Goal: Task Accomplishment & Management: Manage account settings

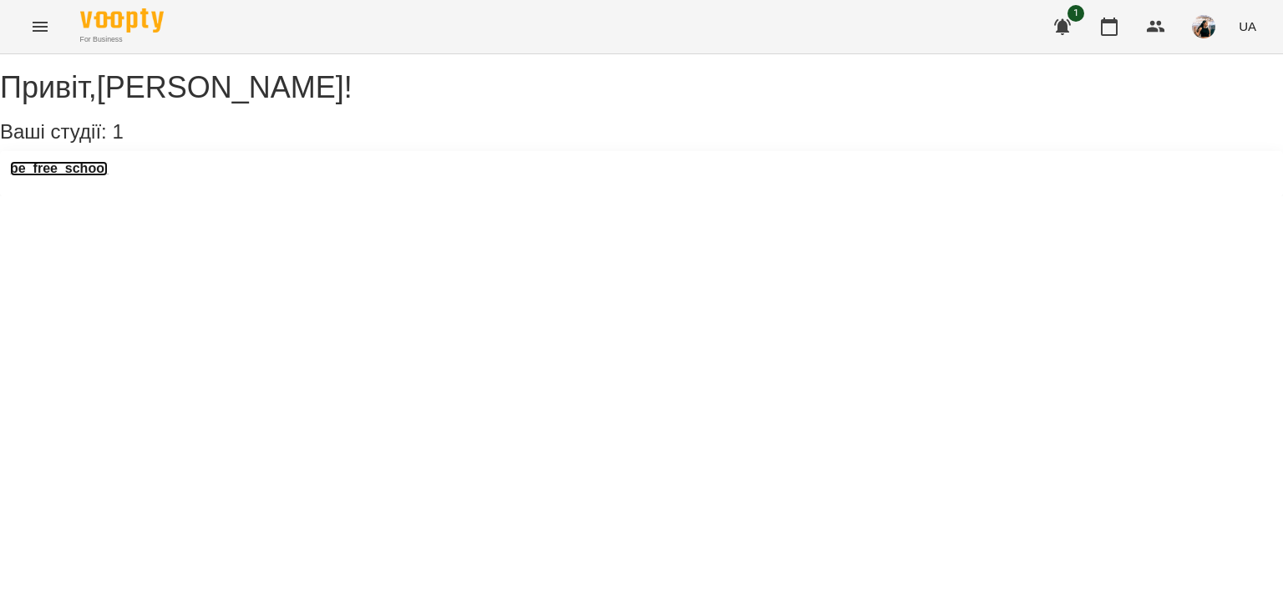
click at [48, 176] on h3 "be_free_school" at bounding box center [59, 168] width 98 height 15
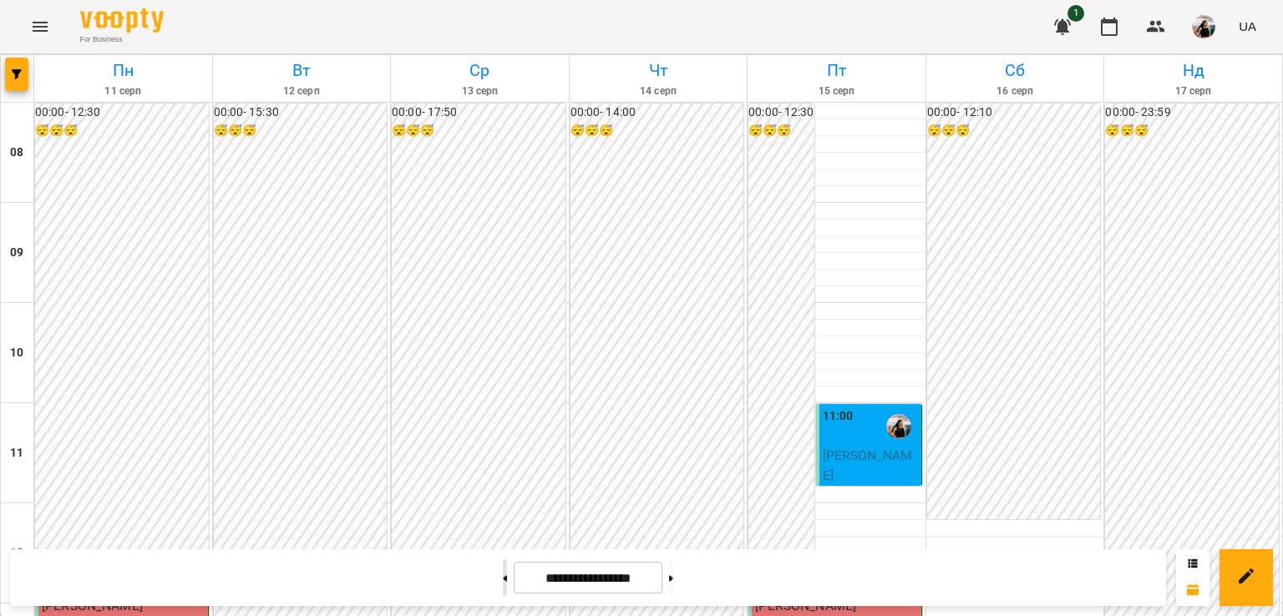
click at [503, 577] on button at bounding box center [505, 577] width 4 height 37
type input "**********"
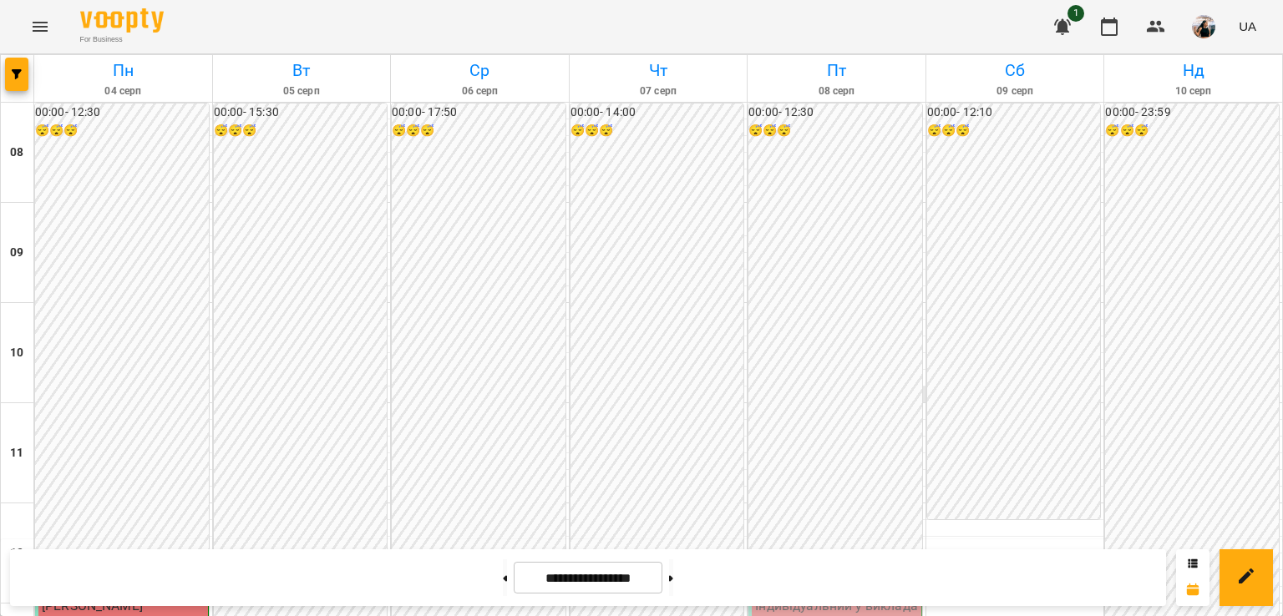
scroll to position [236, 0]
click at [806, 596] on p "Індивідуальний у викладача - [PERSON_NAME]" at bounding box center [836, 615] width 163 height 39
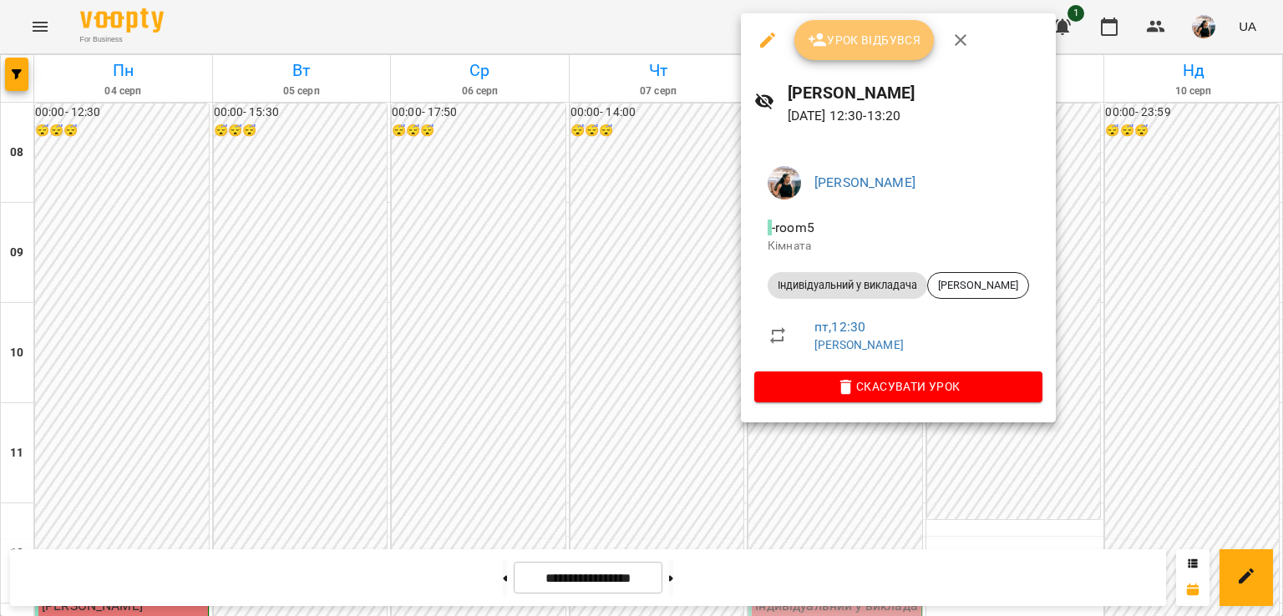
click at [879, 33] on span "Урок відбувся" at bounding box center [864, 40] width 114 height 20
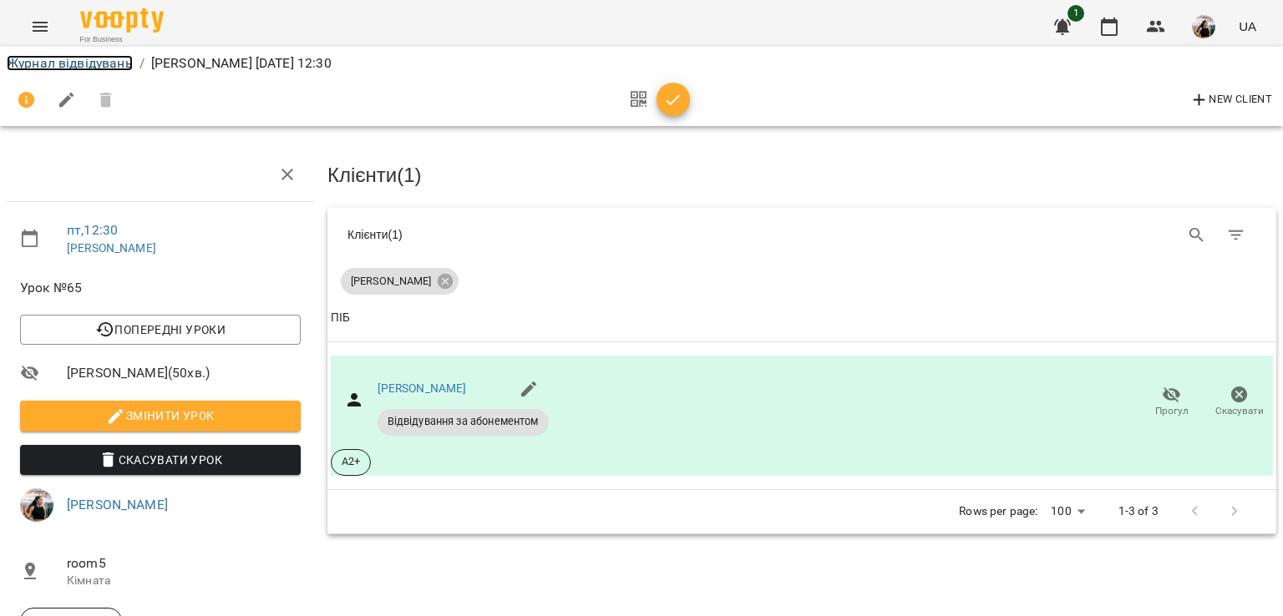
click at [38, 62] on link "Журнал відвідувань" at bounding box center [70, 63] width 126 height 16
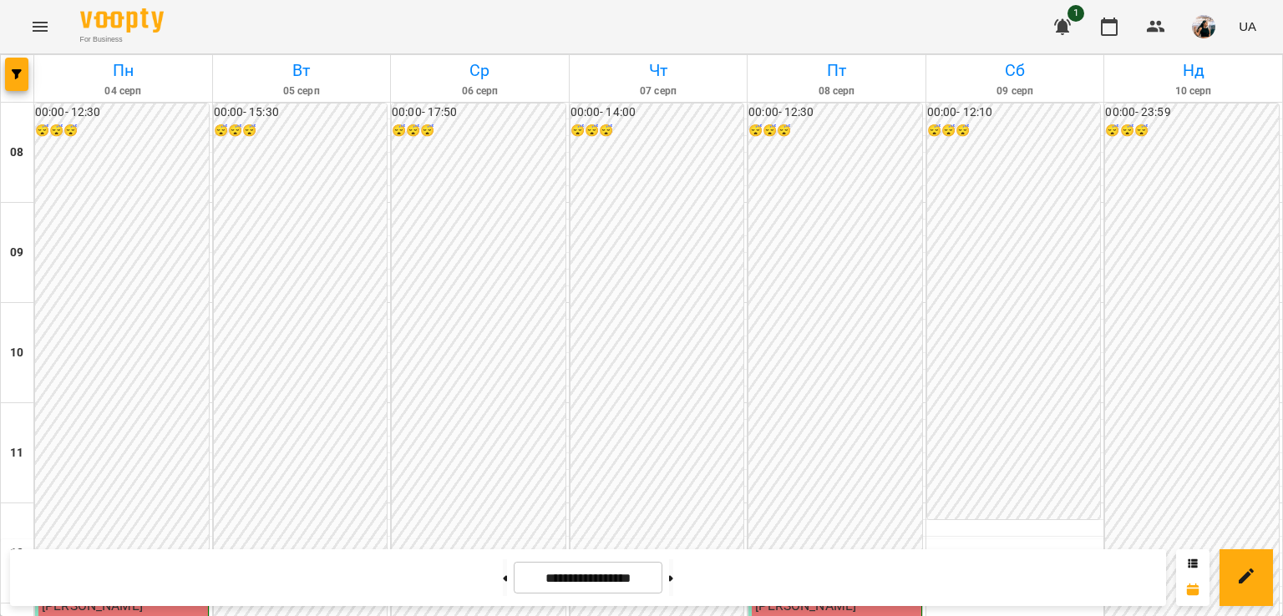
scroll to position [908, 0]
click at [673, 569] on button at bounding box center [671, 577] width 4 height 37
type input "**********"
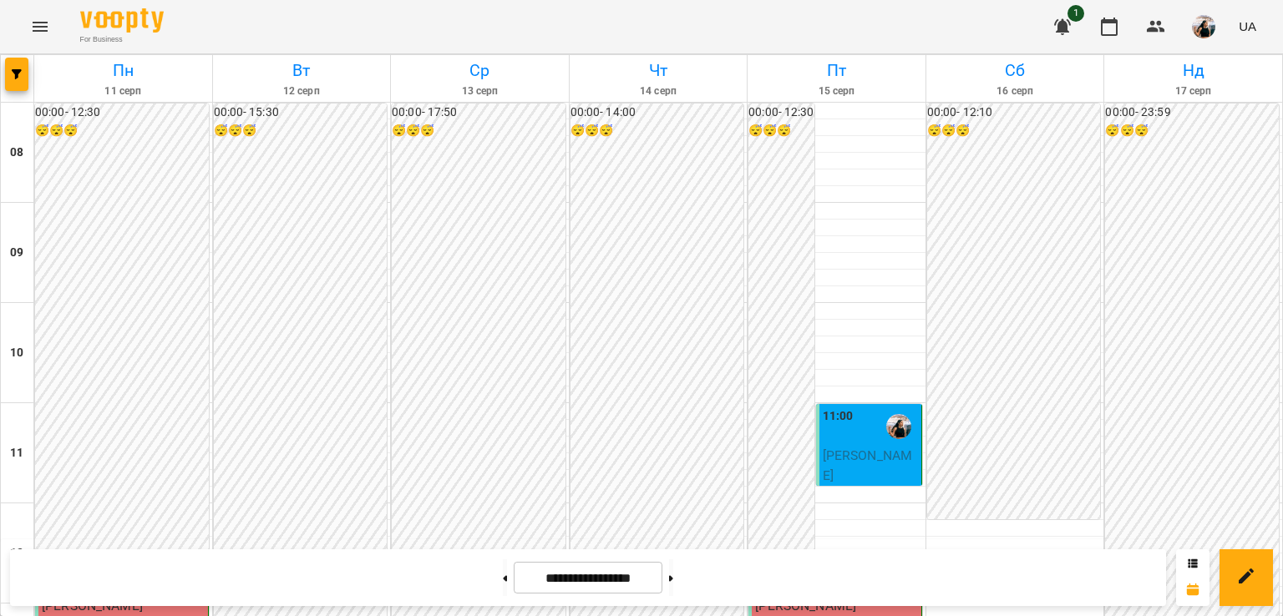
scroll to position [0, 0]
click at [1066, 21] on icon "button" at bounding box center [1062, 27] width 20 height 20
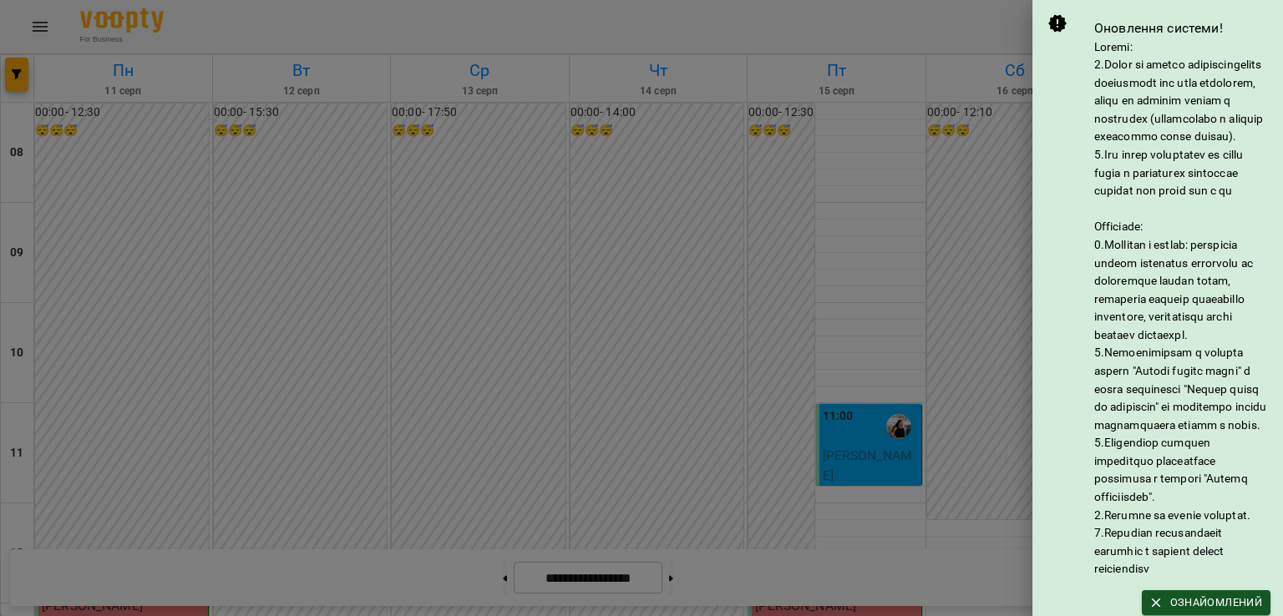
click at [954, 28] on div at bounding box center [641, 308] width 1283 height 616
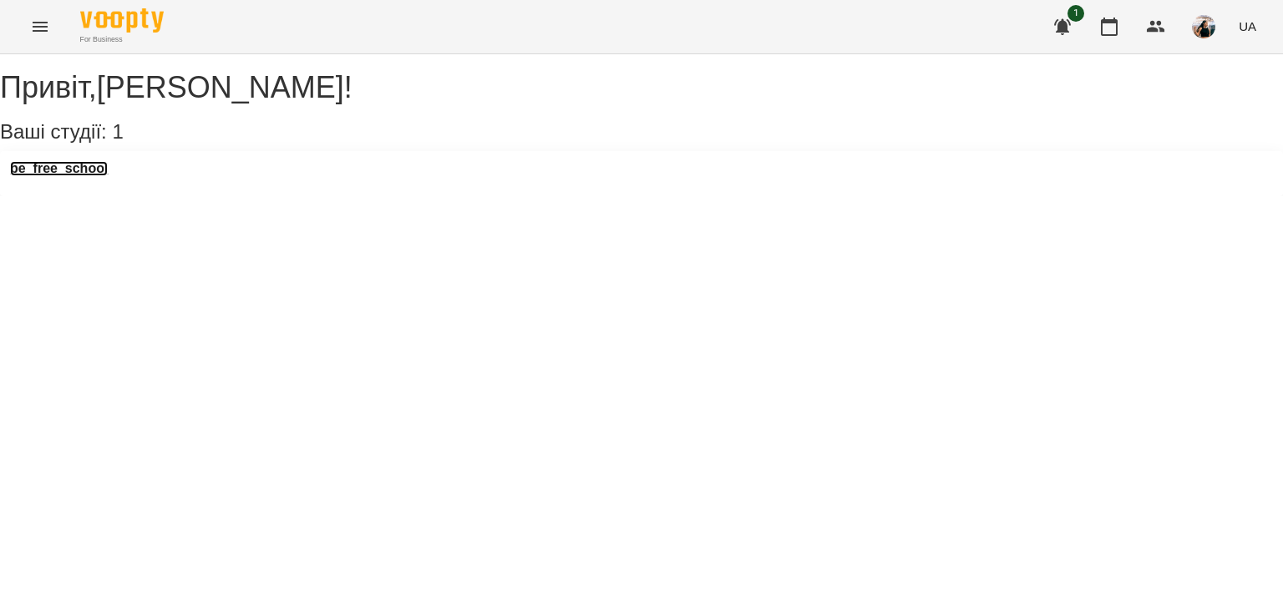
click at [97, 176] on h3 "be_free_school" at bounding box center [59, 168] width 98 height 15
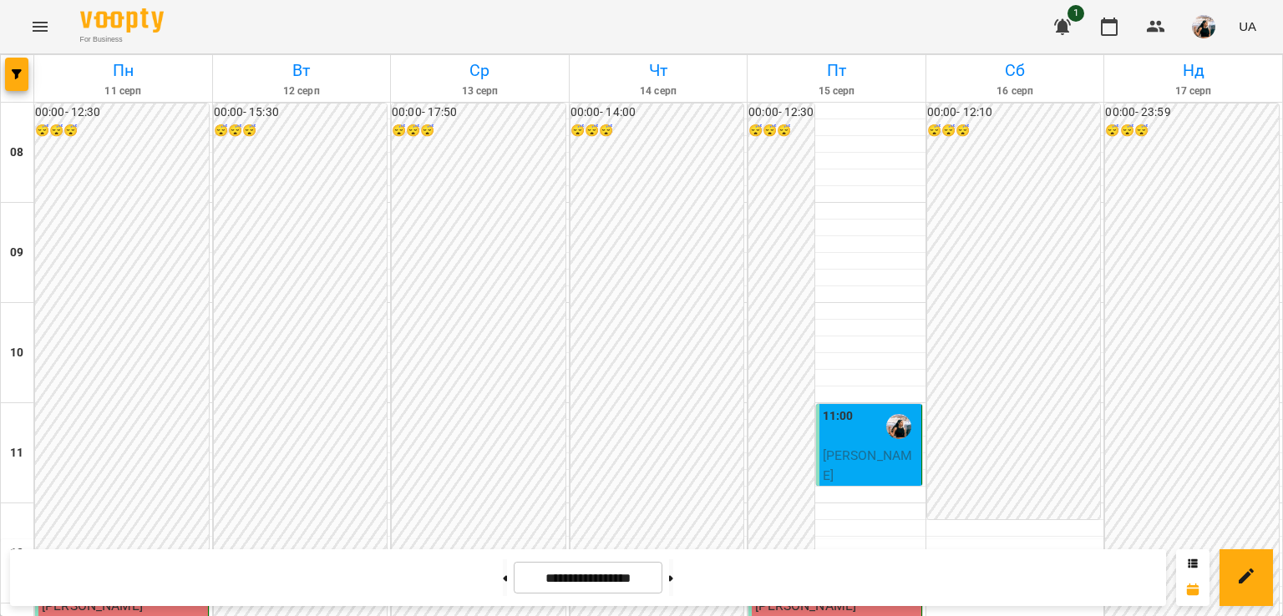
scroll to position [1012, 0]
click at [673, 579] on button at bounding box center [671, 577] width 4 height 37
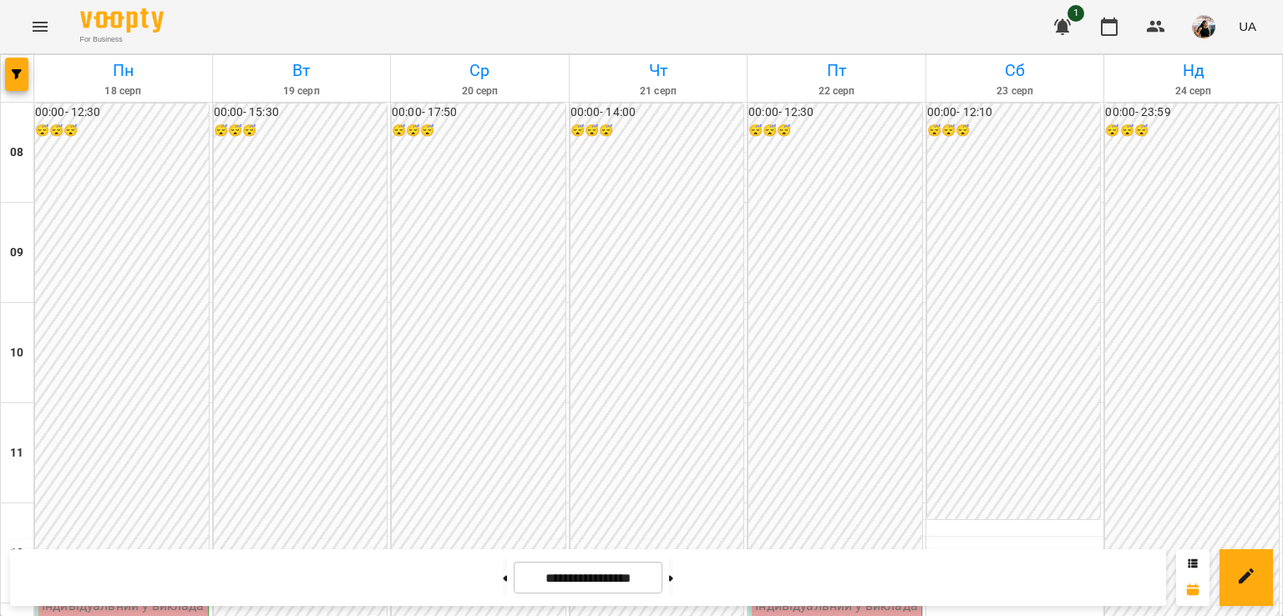
scroll to position [423, 0]
click at [503, 581] on button at bounding box center [505, 577] width 4 height 37
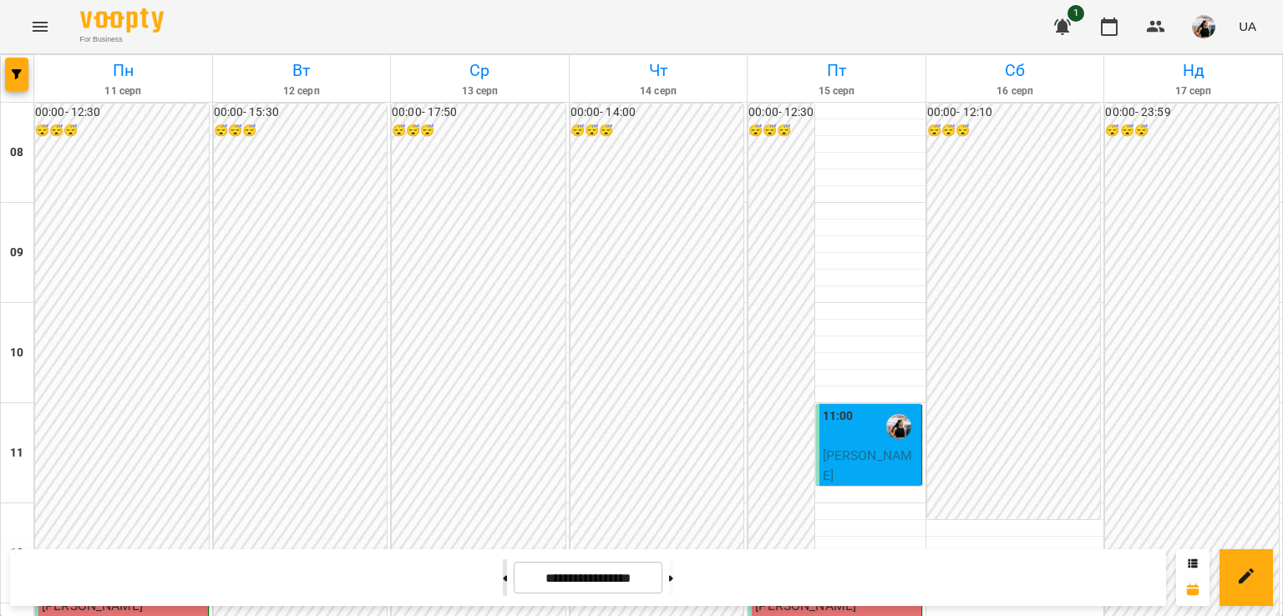
click at [503, 581] on button at bounding box center [505, 577] width 4 height 37
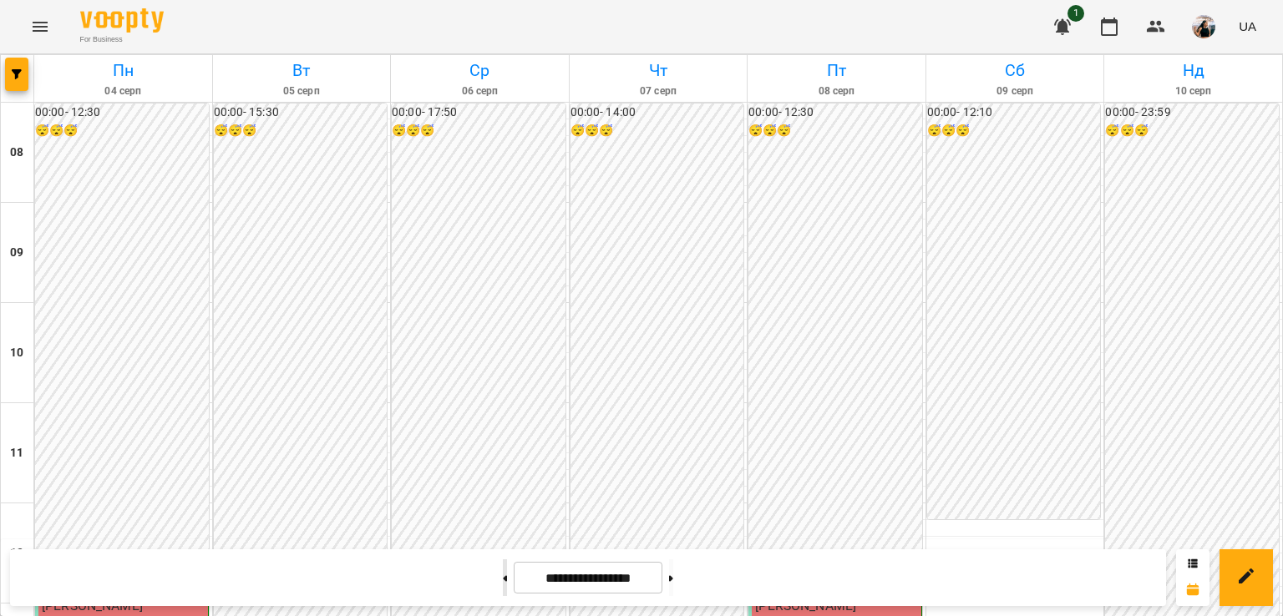
click at [503, 581] on button at bounding box center [505, 577] width 4 height 37
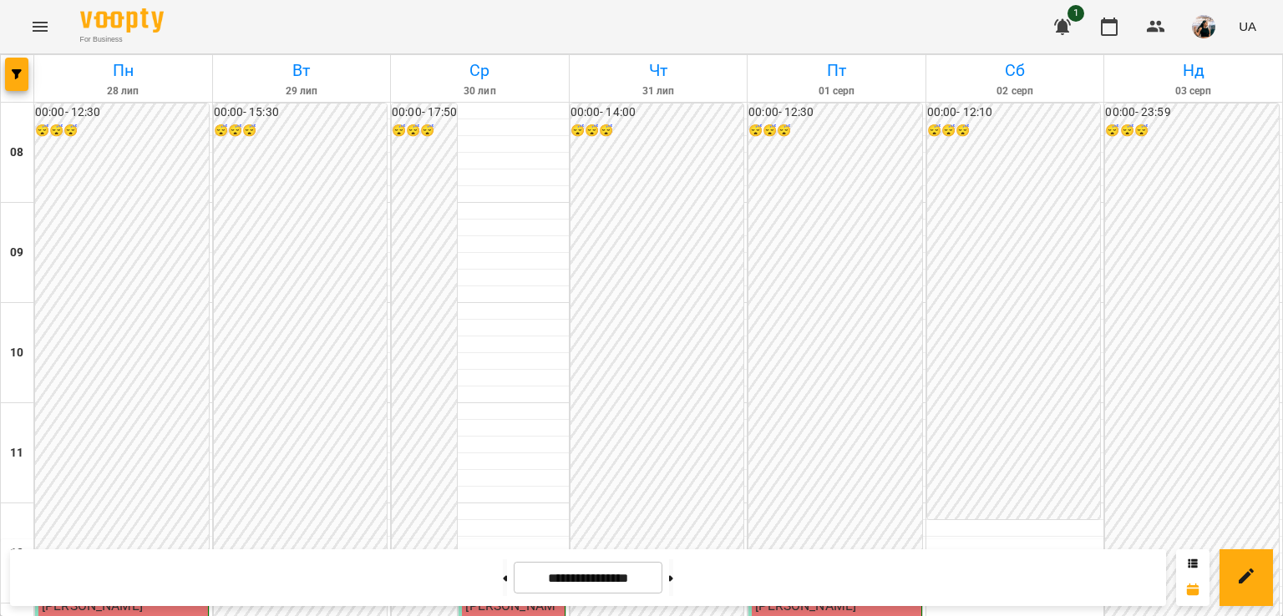
scroll to position [0, 0]
click at [673, 582] on button at bounding box center [671, 577] width 4 height 37
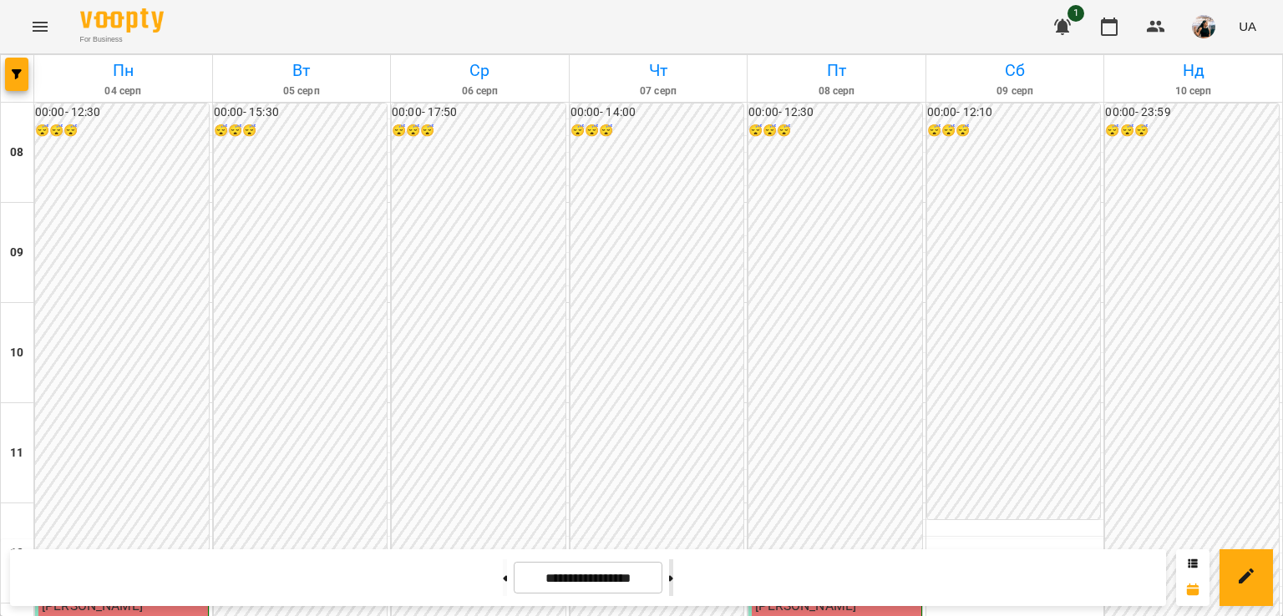
click at [673, 581] on button at bounding box center [671, 577] width 4 height 37
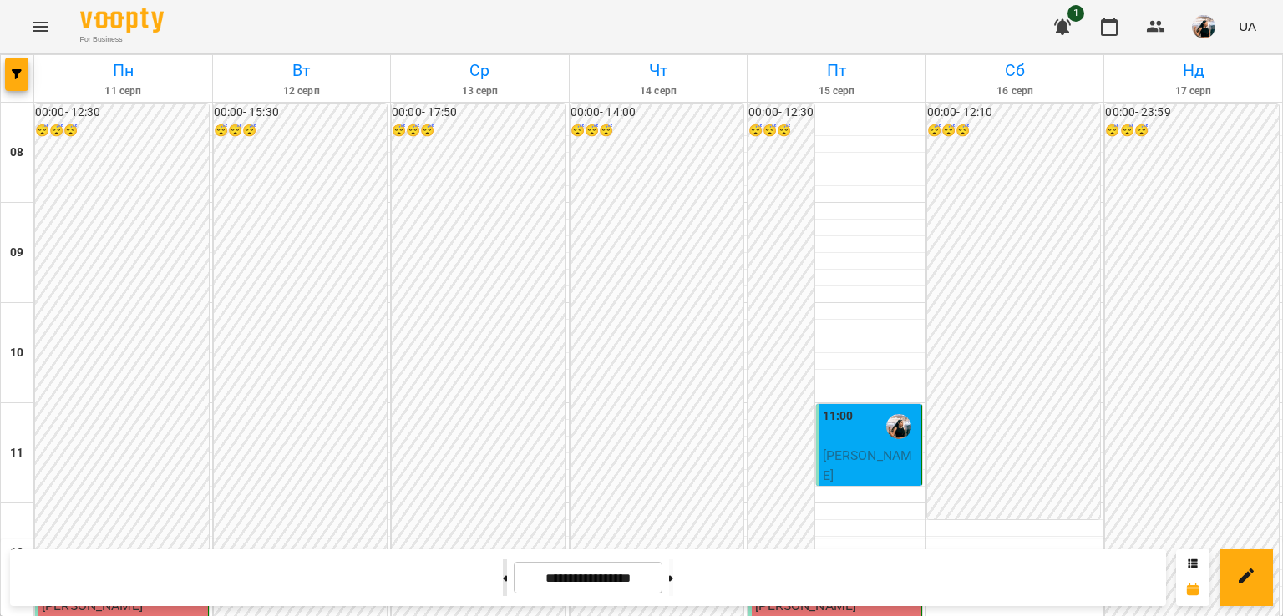
click at [503, 585] on button at bounding box center [505, 577] width 4 height 37
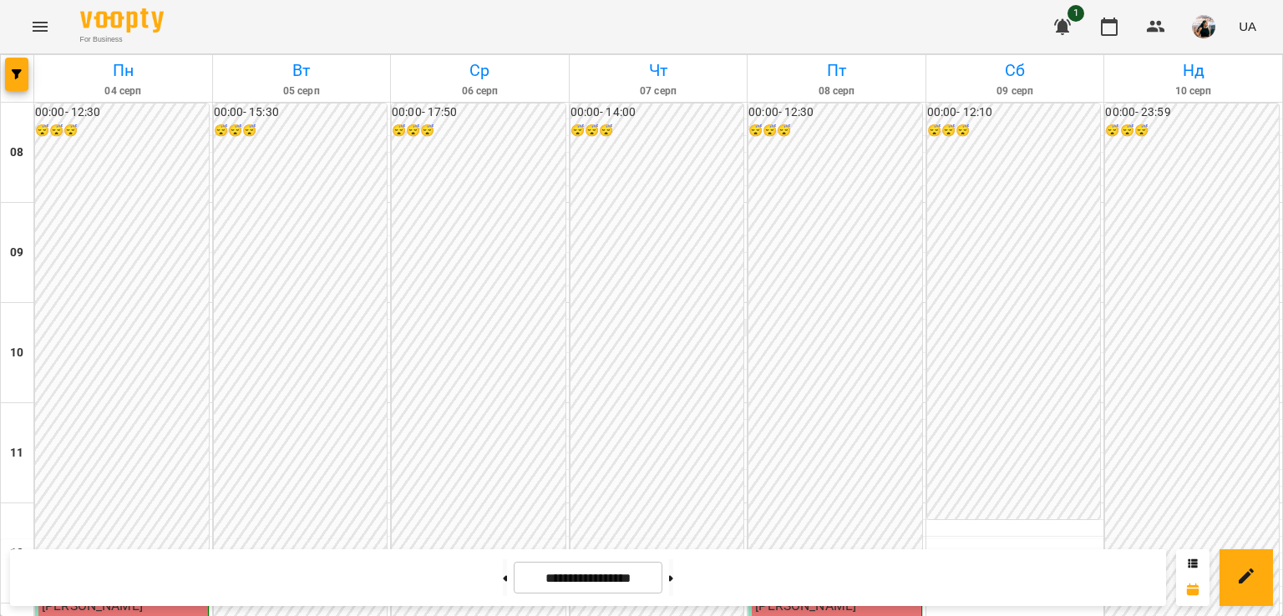
scroll to position [193, 0]
click at [503, 570] on button at bounding box center [505, 577] width 4 height 37
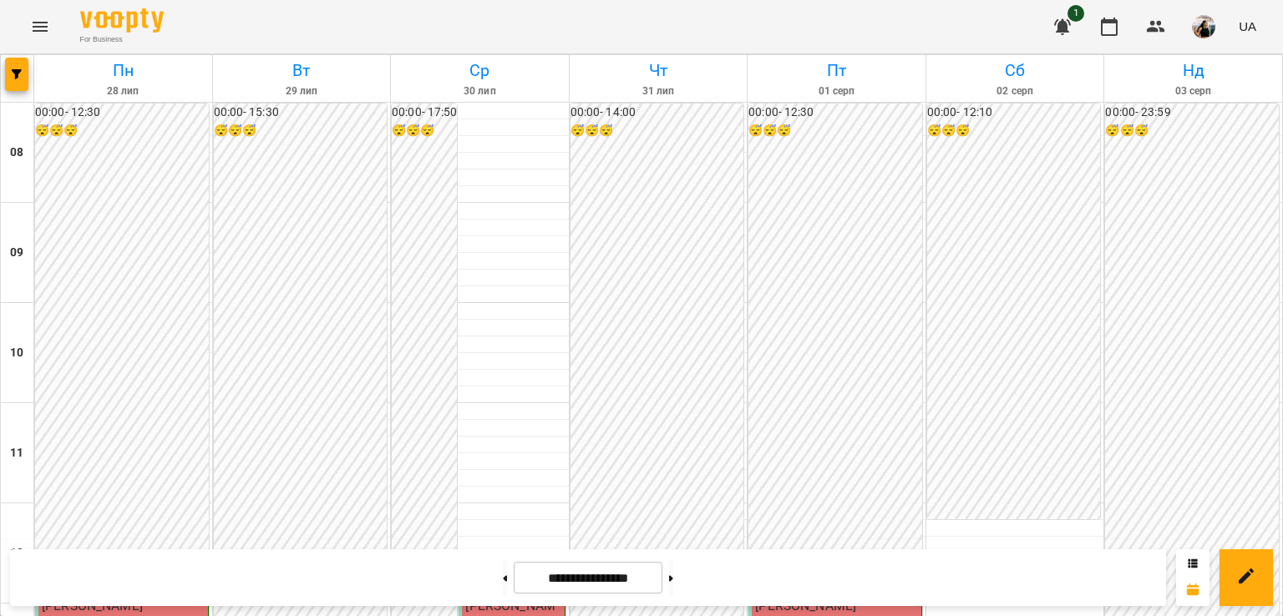
scroll to position [0, 0]
click at [673, 586] on button at bounding box center [671, 577] width 4 height 37
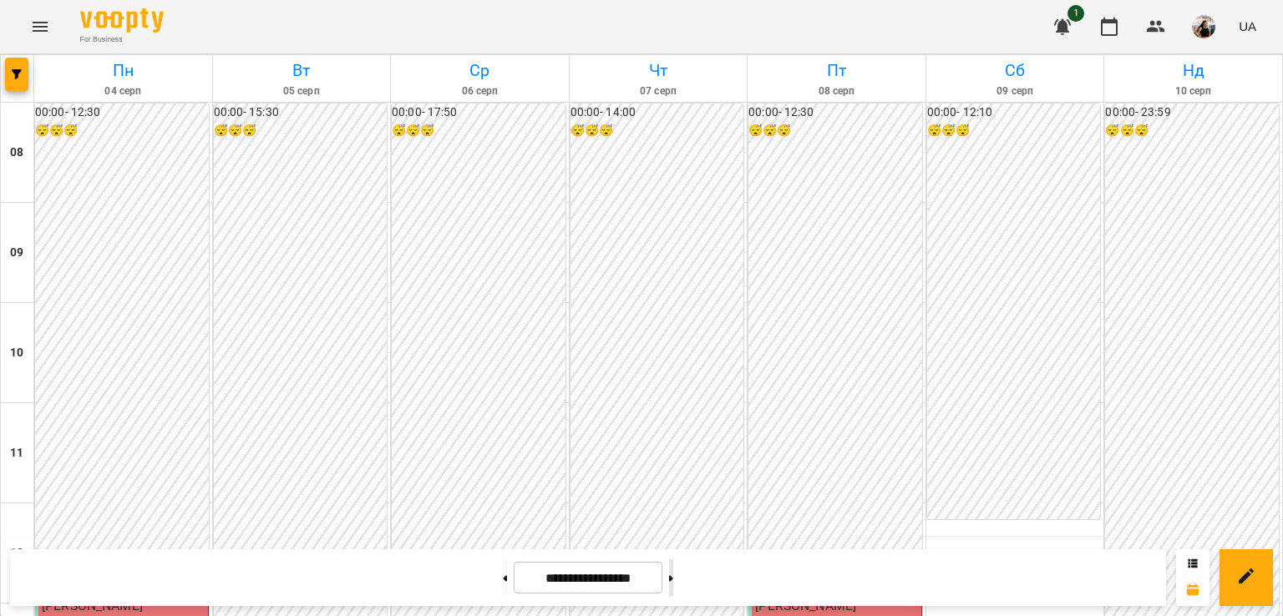
click at [673, 574] on button at bounding box center [671, 577] width 4 height 37
type input "**********"
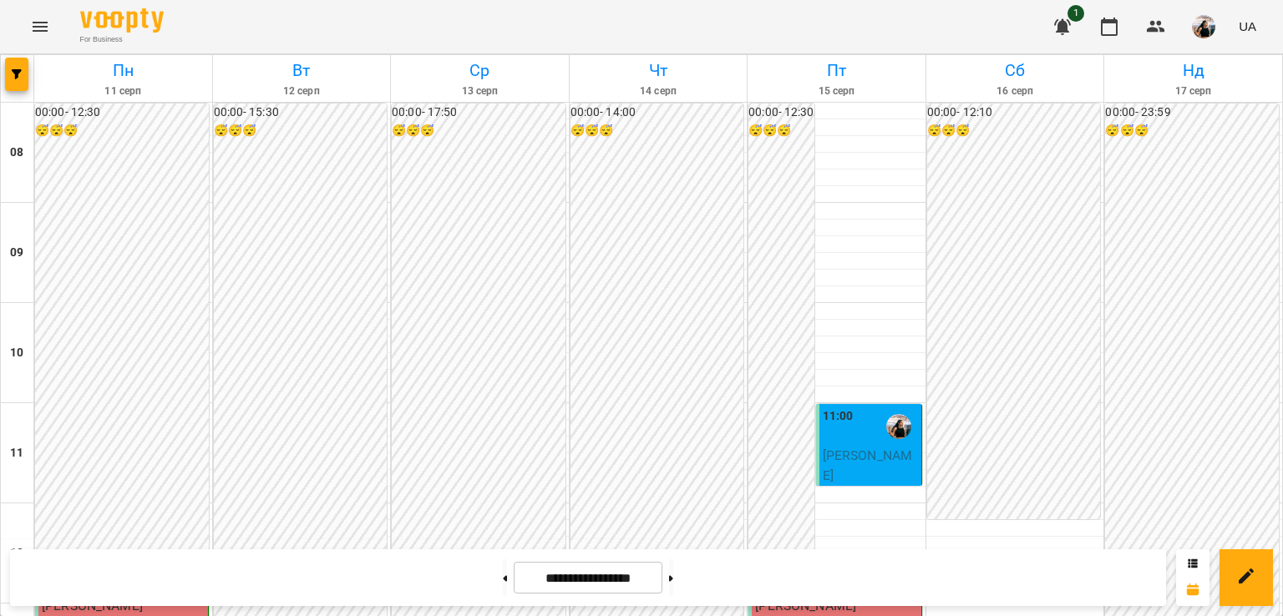
scroll to position [324, 0]
